Goal: Navigation & Orientation: Find specific page/section

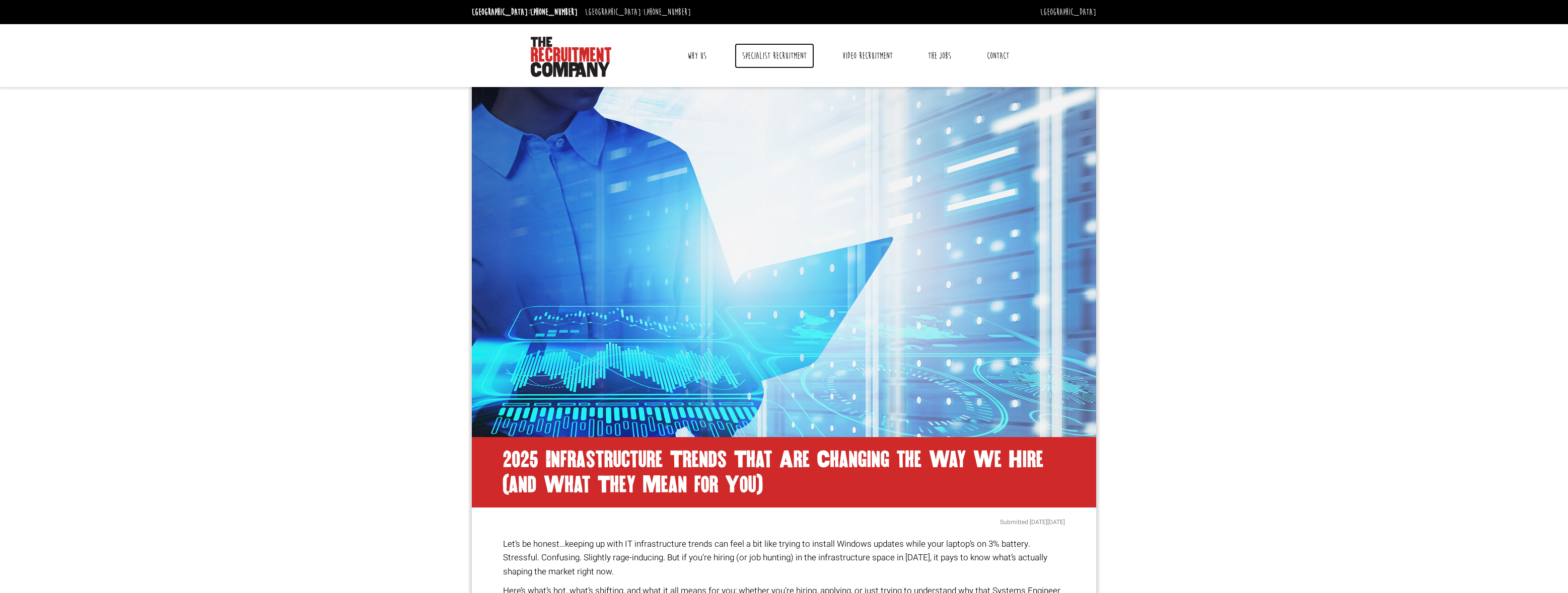
click at [757, 51] on link "Specialist Recruitment" at bounding box center [774, 55] width 80 height 25
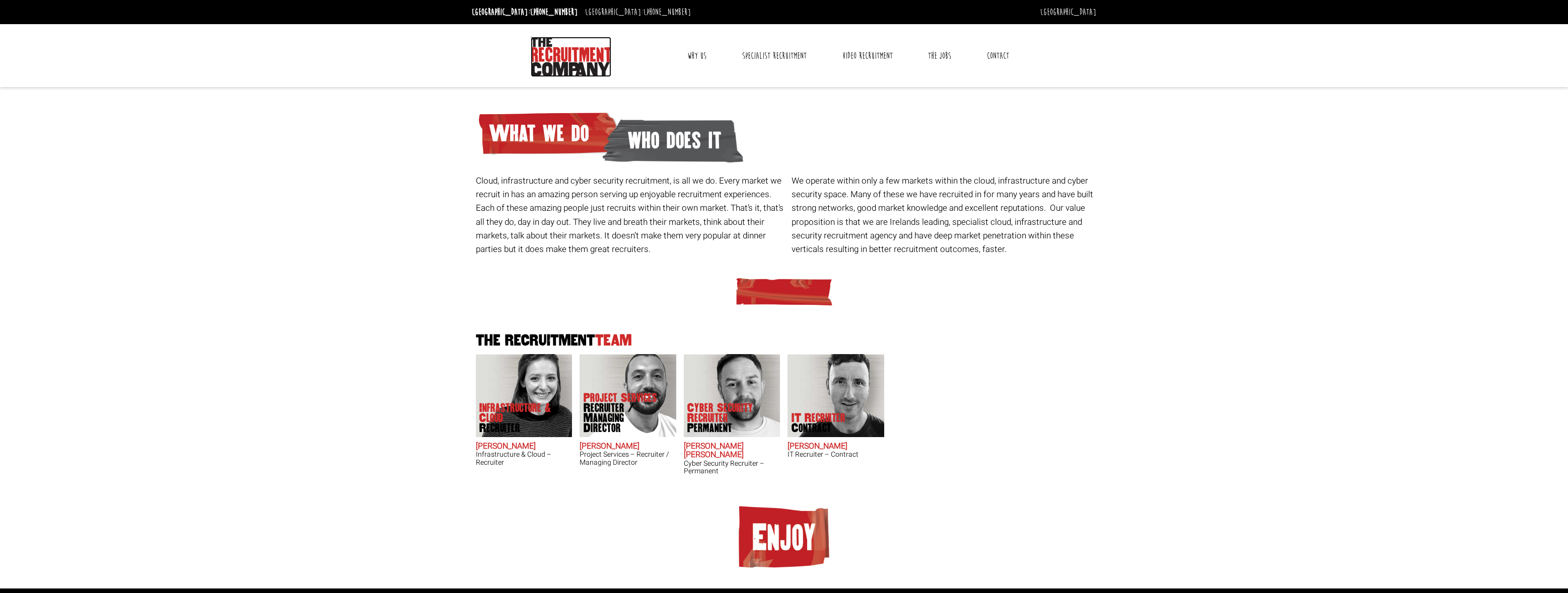
click at [580, 55] on img at bounding box center [571, 57] width 80 height 40
